Goal: Task Accomplishment & Management: Manage account settings

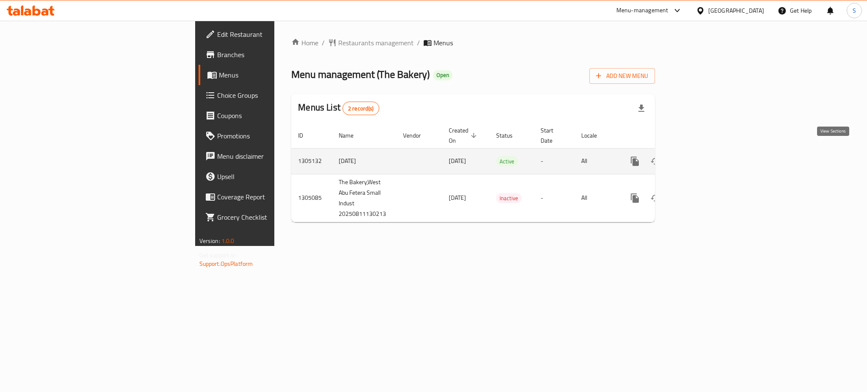
click at [701, 156] on icon "enhanced table" at bounding box center [696, 161] width 10 height 10
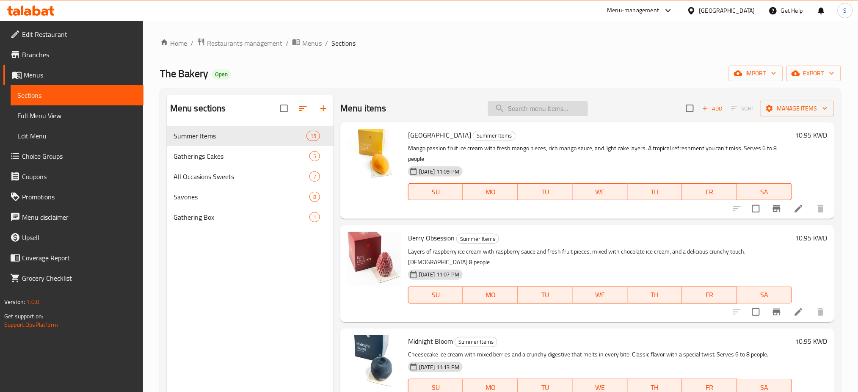
click at [520, 109] on input "search" at bounding box center [538, 108] width 100 height 15
paste input "Fruity Vibes"
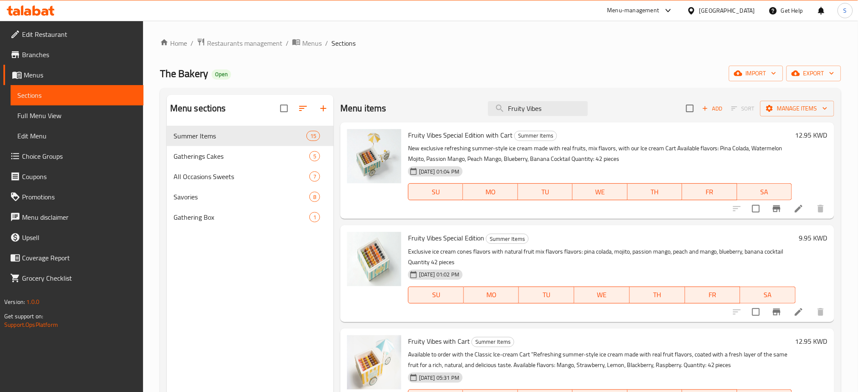
drag, startPoint x: 548, startPoint y: 108, endPoint x: 224, endPoint y: 111, distance: 323.5
click at [224, 110] on div "Menu sections Summer Items 15 Gatherings Cakes 5 All Occasions Sweets 7 Savorie…" at bounding box center [501, 291] width 668 height 392
paste input "Special Edition"
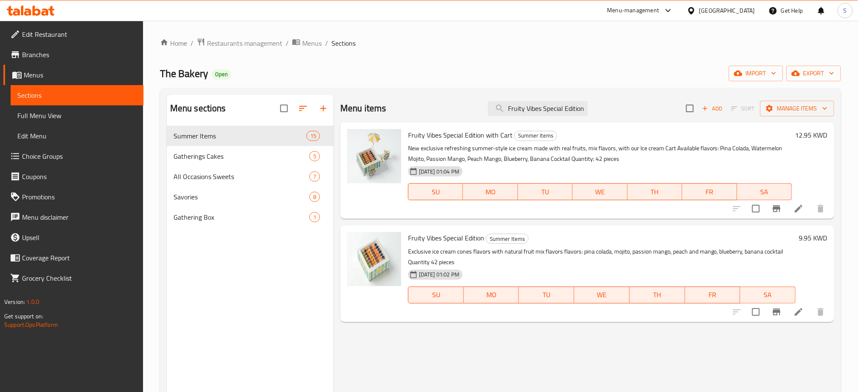
scroll to position [0, 0]
drag, startPoint x: 509, startPoint y: 106, endPoint x: 763, endPoint y: 119, distance: 253.5
click at [763, 119] on div "Menu items Fruity Vibes Special Edition Add Sort Manage items" at bounding box center [587, 109] width 494 height 28
paste input "search"
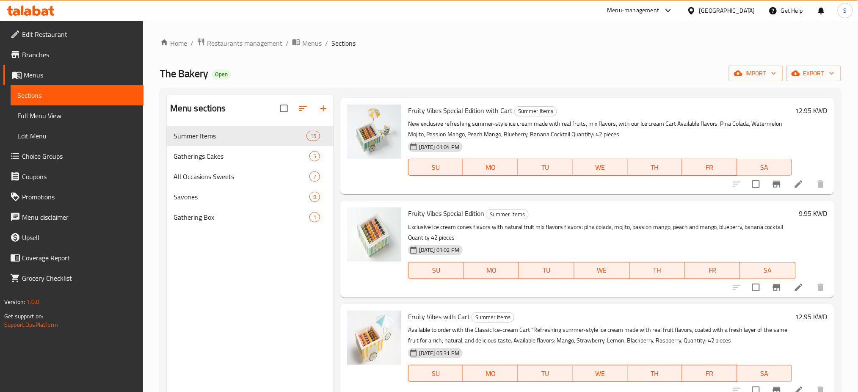
scroll to position [0, 0]
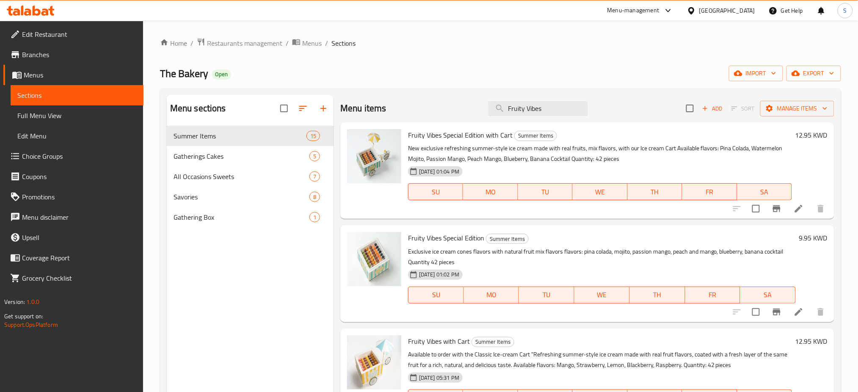
drag, startPoint x: 567, startPoint y: 110, endPoint x: 699, endPoint y: 64, distance: 140.2
click at [459, 111] on div "Menu items Fruity Vibes Add Sort Manage items" at bounding box center [587, 109] width 494 height 28
paste input "Combo"
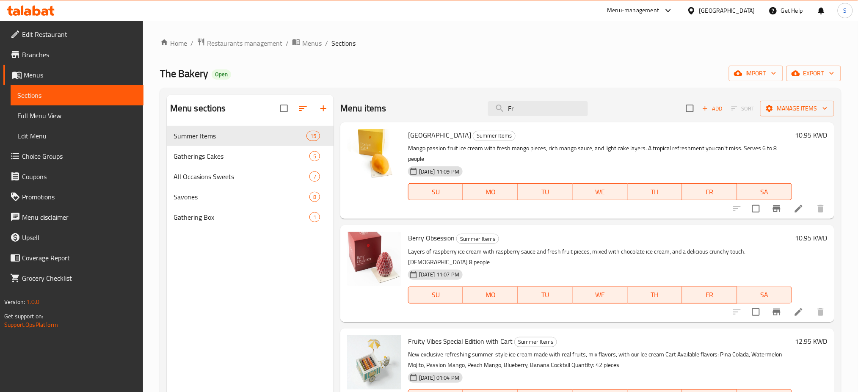
type input "F"
paste input "Fruity Vibes Combo"
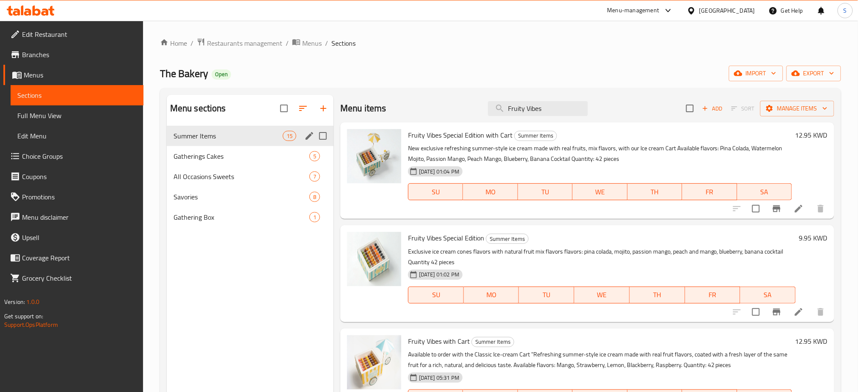
type input "Fruity Vibes"
click at [242, 135] on span "Summer Items" at bounding box center [228, 136] width 109 height 10
click at [702, 111] on icon "button" at bounding box center [706, 109] width 8 height 8
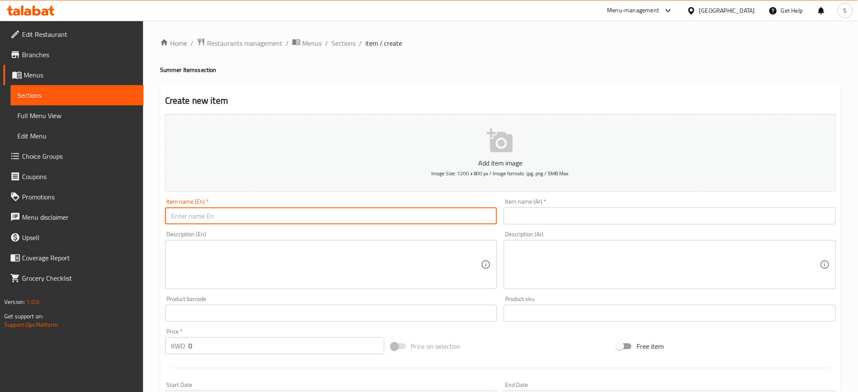
click at [235, 217] on input "text" at bounding box center [331, 215] width 332 height 17
paste input "Fruity Vibes Combo"
type input "Fruity Vibes Combo"
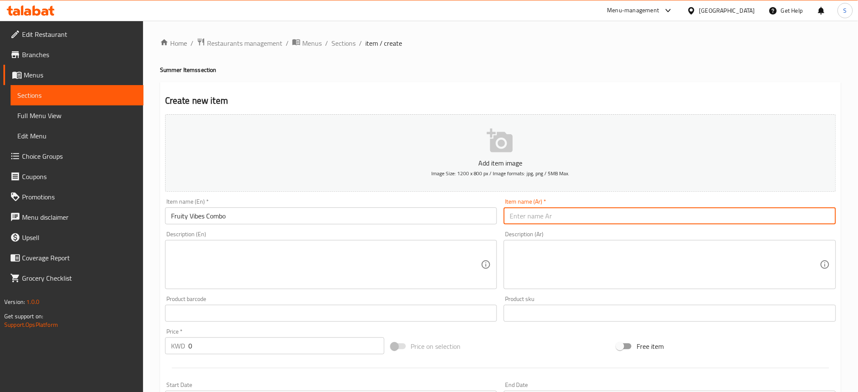
click at [518, 219] on input "text" at bounding box center [670, 215] width 332 height 17
paste input "فروتي فايبز كومب"
type input "فروتي فايبز كومب"
click at [239, 276] on textarea at bounding box center [326, 265] width 310 height 40
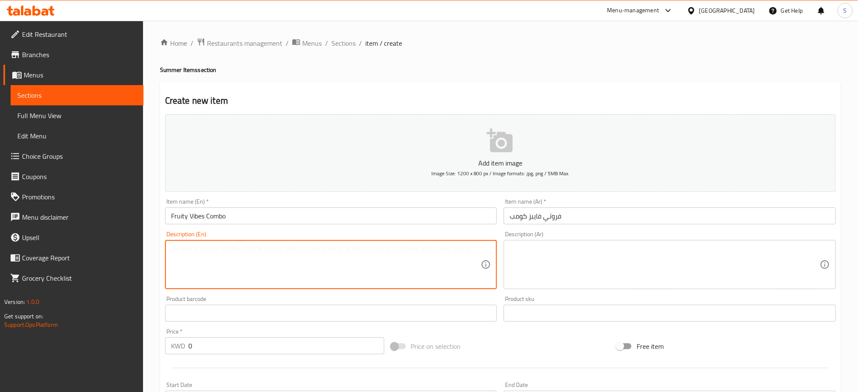
paste textarea "Original & Special Edition Fruity Vibes Combo"
type textarea "Original & Special Edition Fruity Vibes Combo"
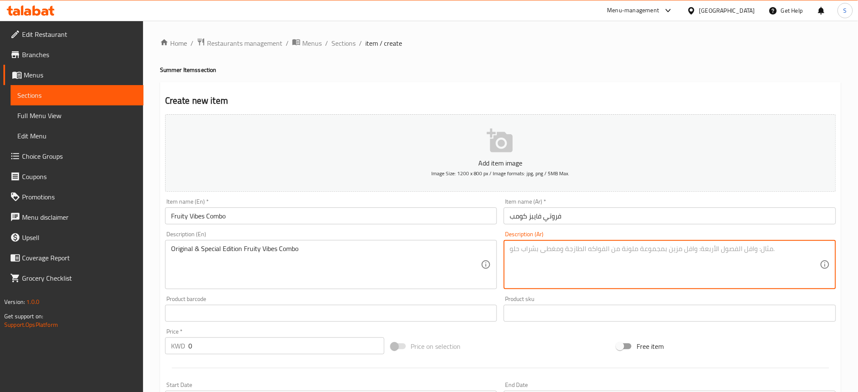
click at [566, 260] on textarea at bounding box center [665, 265] width 310 height 40
paste textarea "كومبو فروتي فايبز الأصلي والسبيشيل أيديشن"
type textarea "كومبو فروتي فايبز الأصلي والسبيشيل أيديشن"
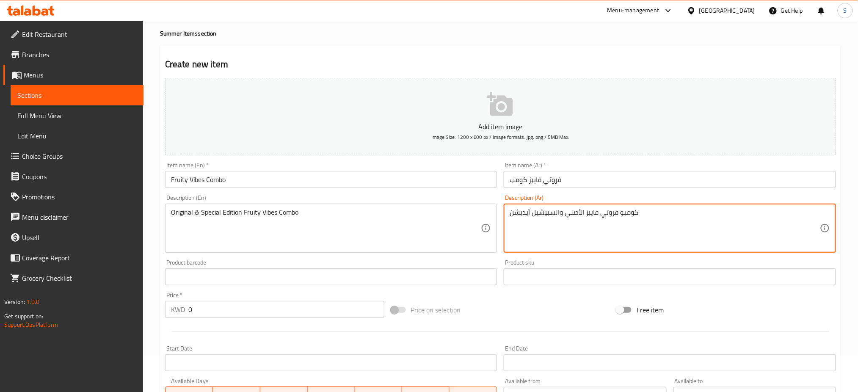
scroll to position [56, 0]
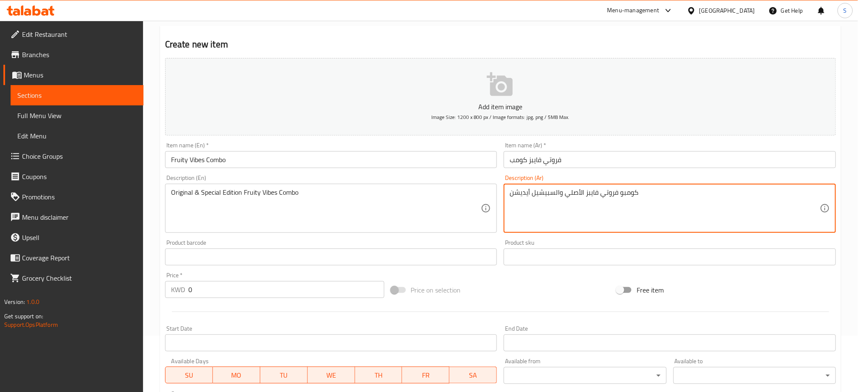
drag, startPoint x: 207, startPoint y: 288, endPoint x: 124, endPoint y: 280, distance: 82.9
click at [130, 280] on div "Edit Restaurant Branches Menus Sections Full Menu View Edit Menu Choice Groups …" at bounding box center [429, 253] width 858 height 578
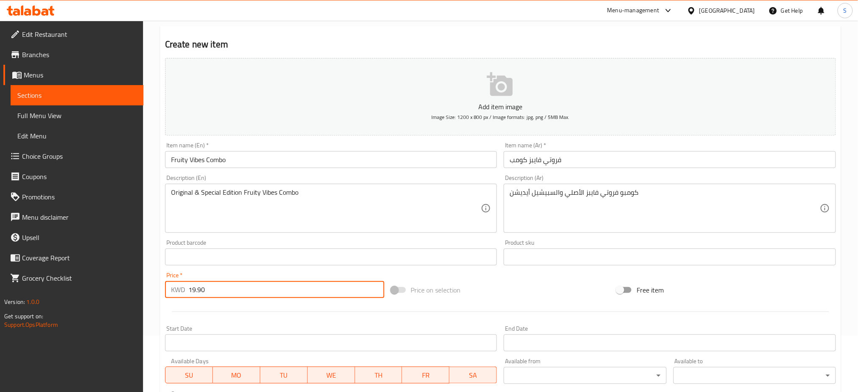
type input "19.90"
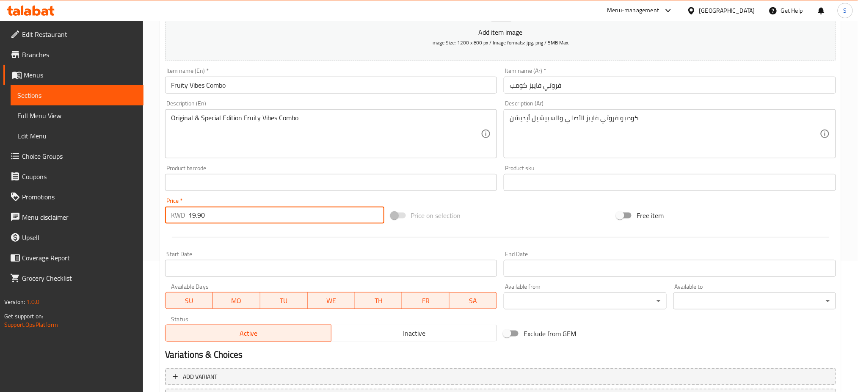
scroll to position [205, 0]
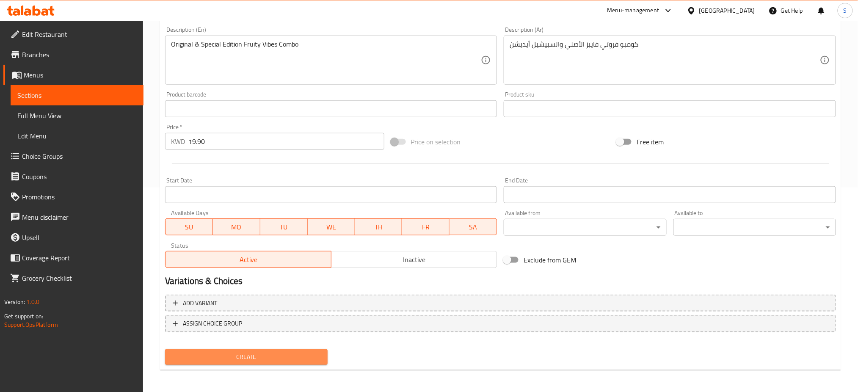
click at [279, 352] on span "Create" at bounding box center [246, 357] width 149 height 11
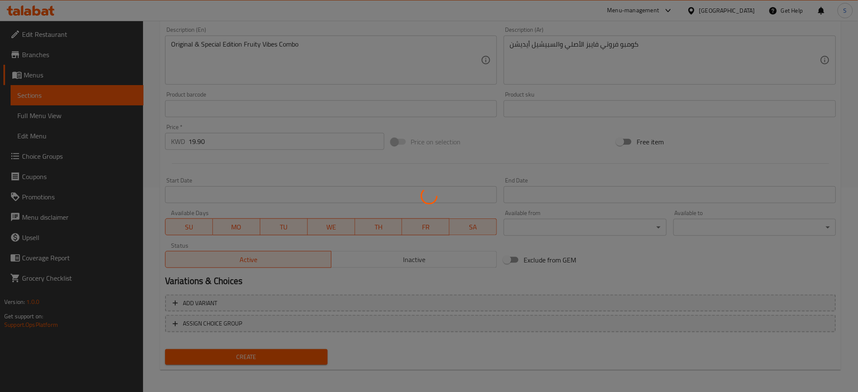
type input "0"
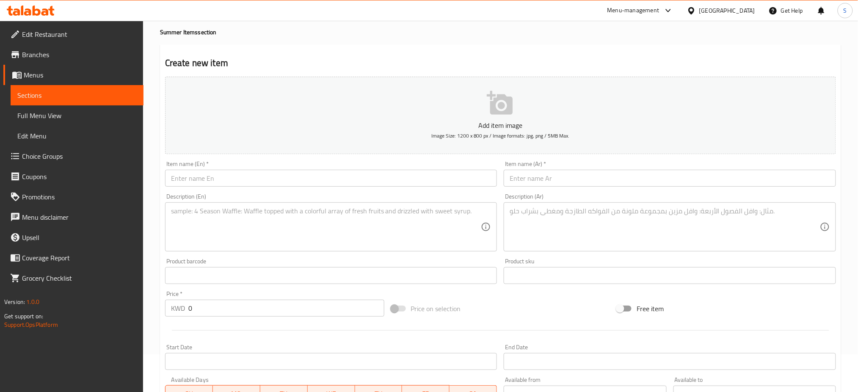
scroll to position [0, 0]
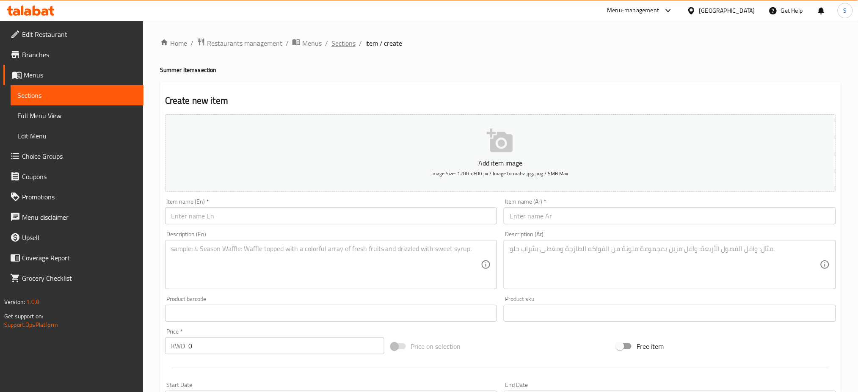
click at [341, 40] on span "Sections" at bounding box center [344, 43] width 24 height 10
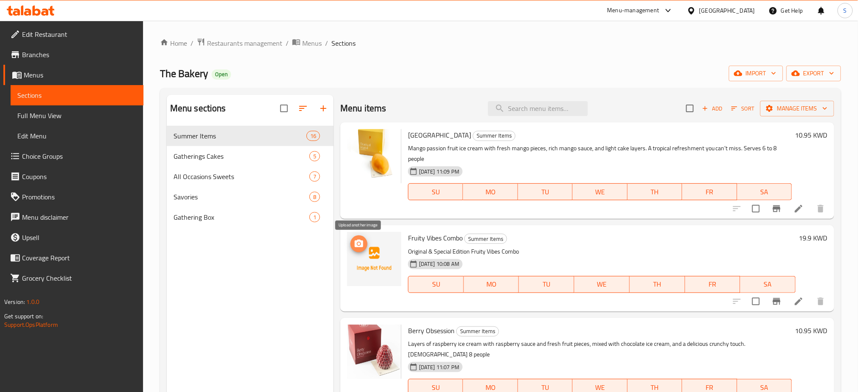
click at [363, 243] on icon "upload picture" at bounding box center [359, 244] width 10 height 10
click at [523, 106] on input "search" at bounding box center [535, 108] width 100 height 15
paste input "Fruity Vibes"
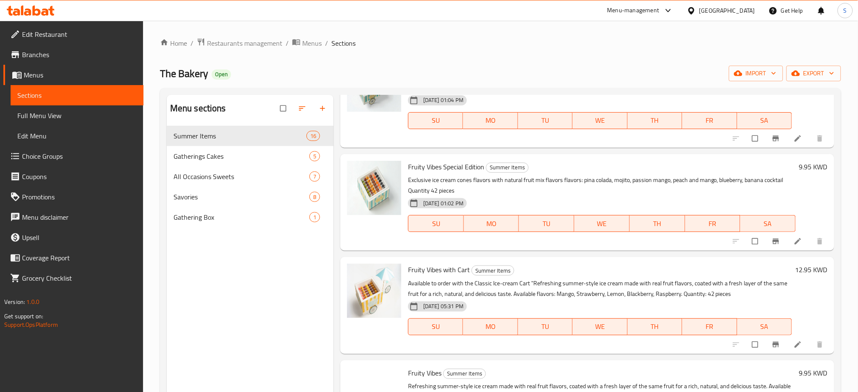
scroll to position [282, 0]
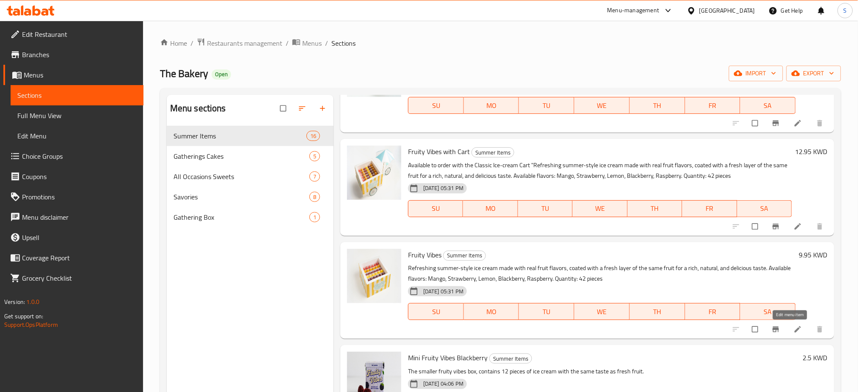
type input "Fruity Vibes"
click at [794, 332] on icon at bounding box center [798, 329] width 8 height 8
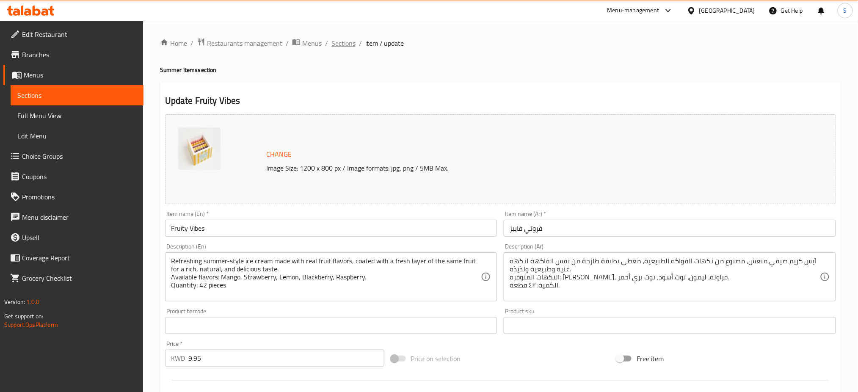
click at [344, 46] on span "Sections" at bounding box center [344, 43] width 24 height 10
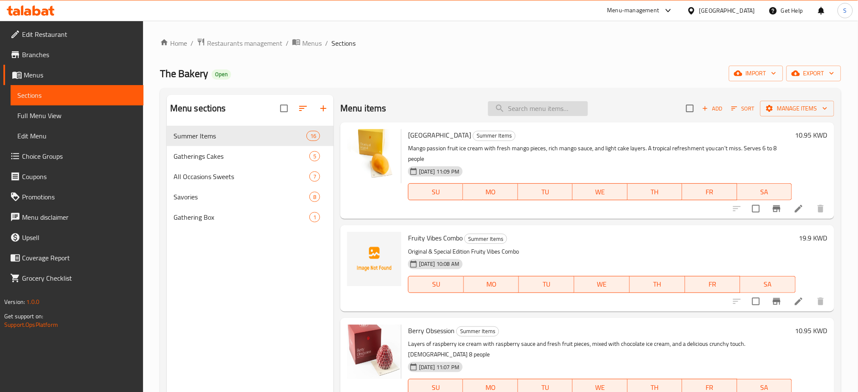
click at [522, 112] on input "search" at bounding box center [538, 108] width 100 height 15
paste input "Fruity Vibes Special Edition"
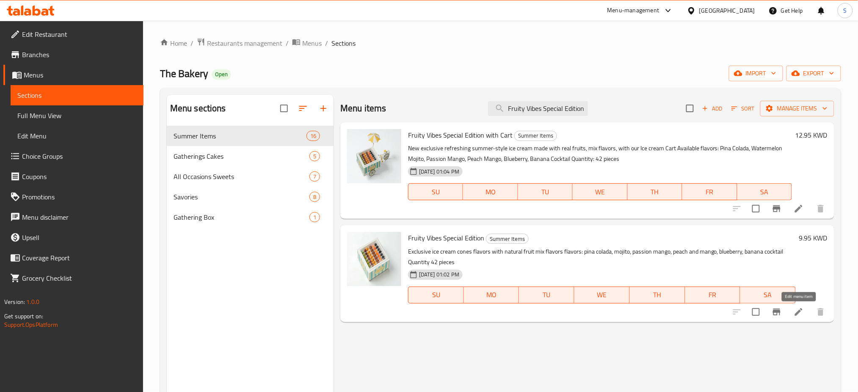
type input "Fruity Vibes Special Edition"
click at [797, 316] on icon at bounding box center [799, 312] width 8 height 8
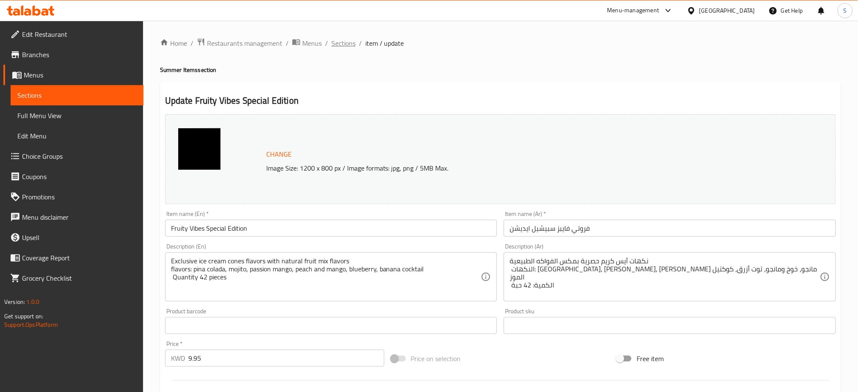
click at [346, 43] on span "Sections" at bounding box center [344, 43] width 24 height 10
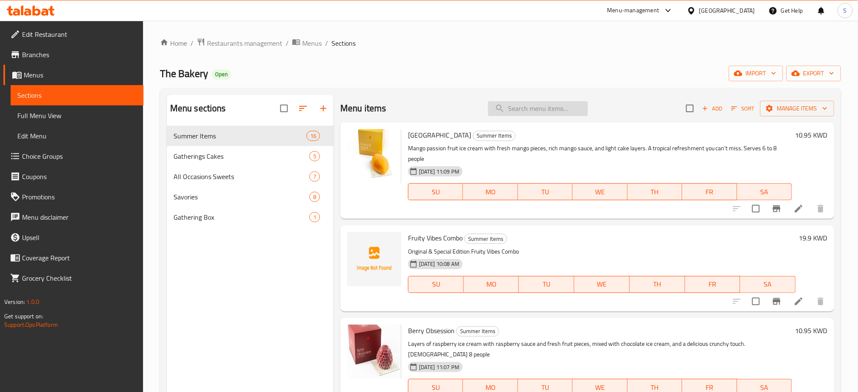
click at [524, 110] on input "search" at bounding box center [538, 108] width 100 height 15
paste input "Fruity Vibes Combo"
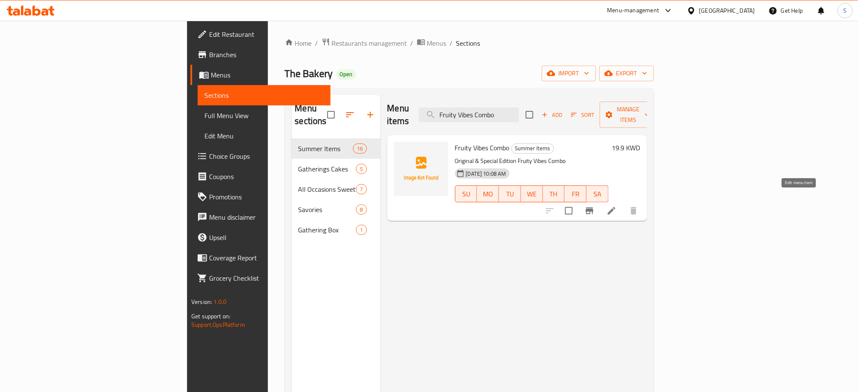
type input "Fruity Vibes Combo"
click at [616, 207] on icon at bounding box center [612, 211] width 8 height 8
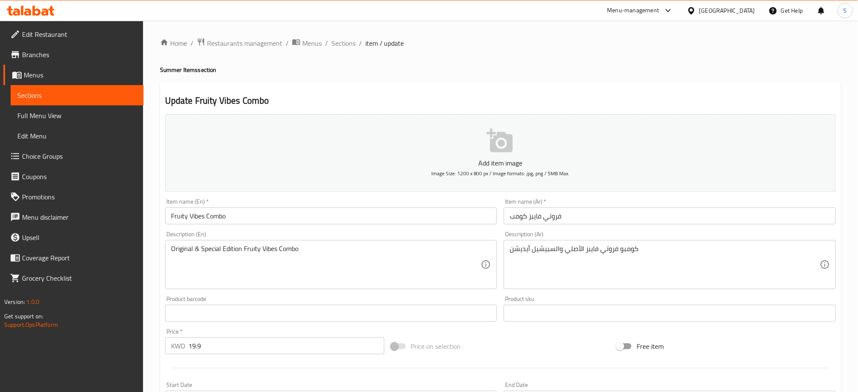
click at [39, 50] on span "Branches" at bounding box center [79, 55] width 115 height 10
